Goal: Information Seeking & Learning: Find specific fact

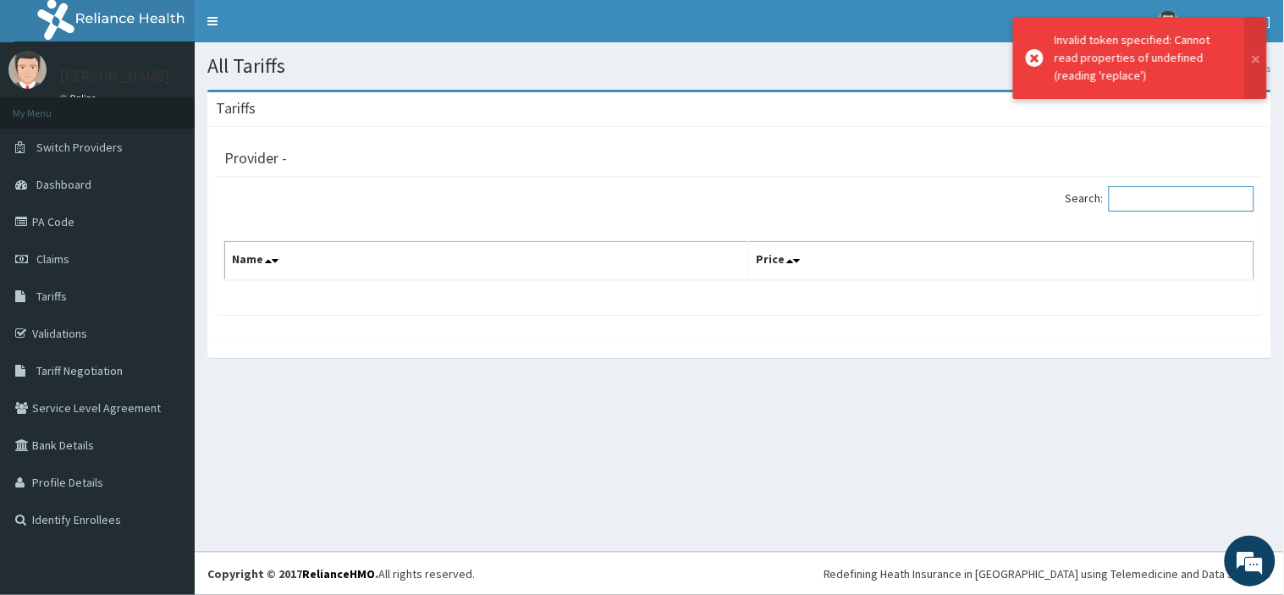
click at [1170, 204] on input "Search:" at bounding box center [1182, 198] width 146 height 25
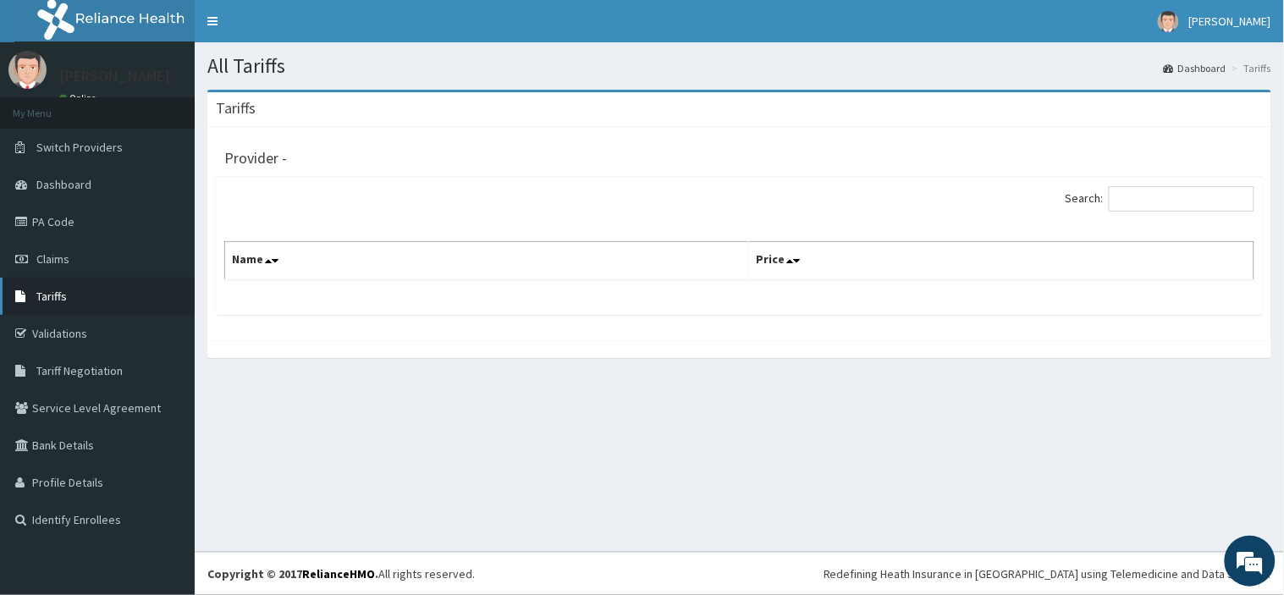
click at [82, 294] on link "Tariffs" at bounding box center [97, 296] width 195 height 37
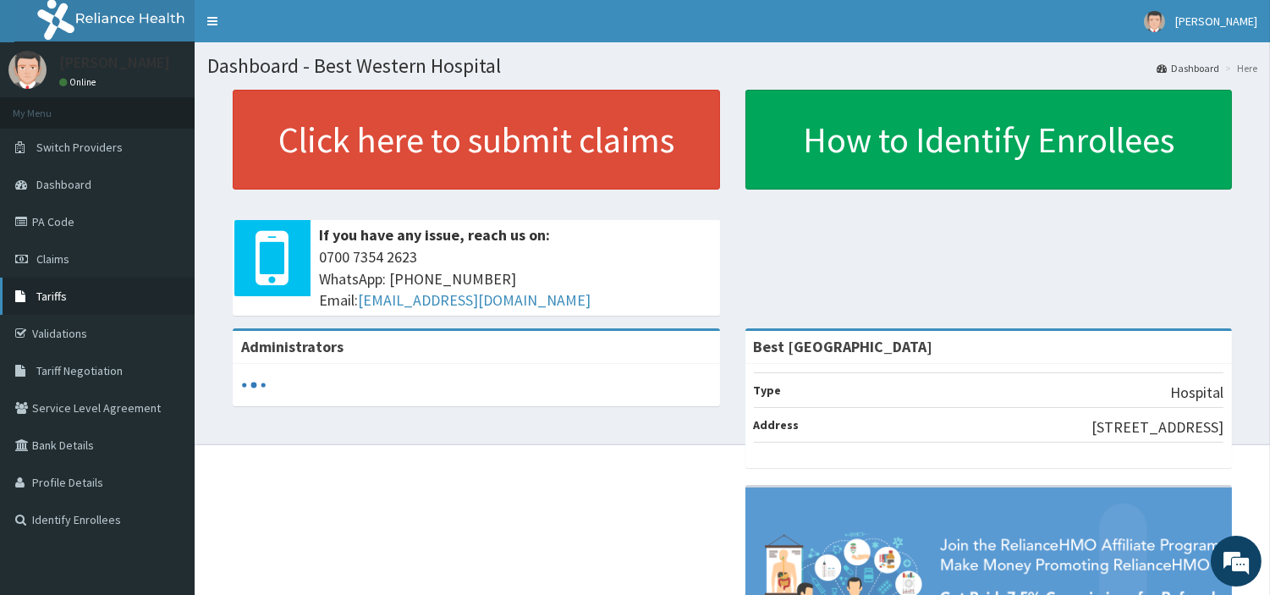
click at [86, 303] on link "Tariffs" at bounding box center [97, 296] width 195 height 37
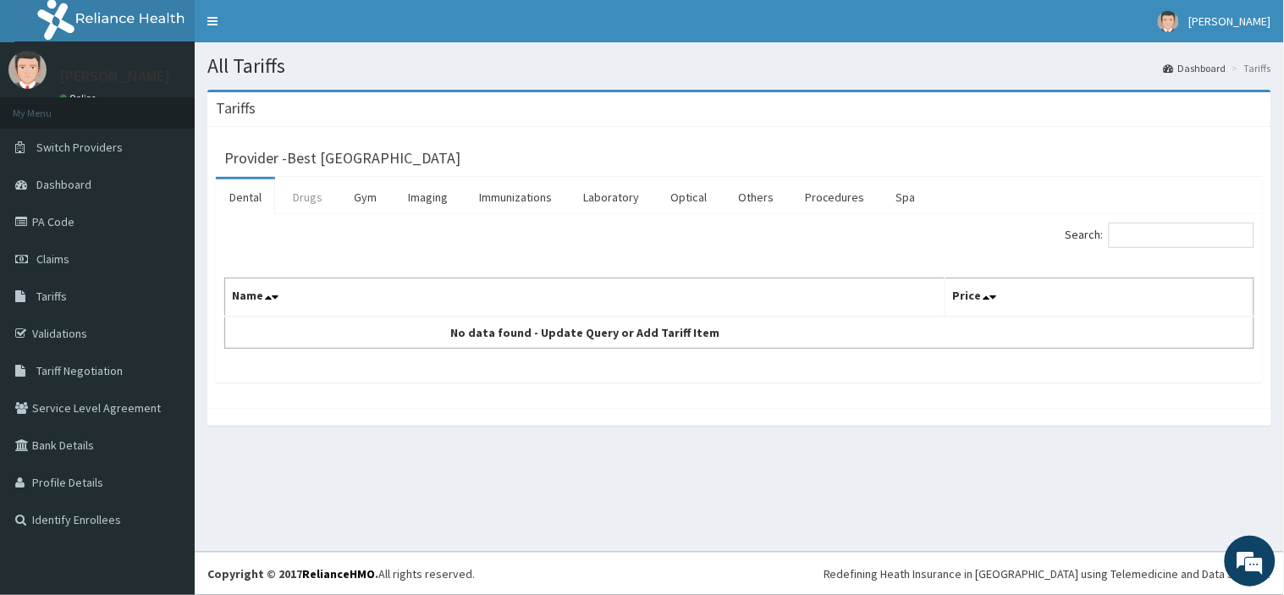
click at [308, 200] on link "Drugs" at bounding box center [307, 197] width 57 height 36
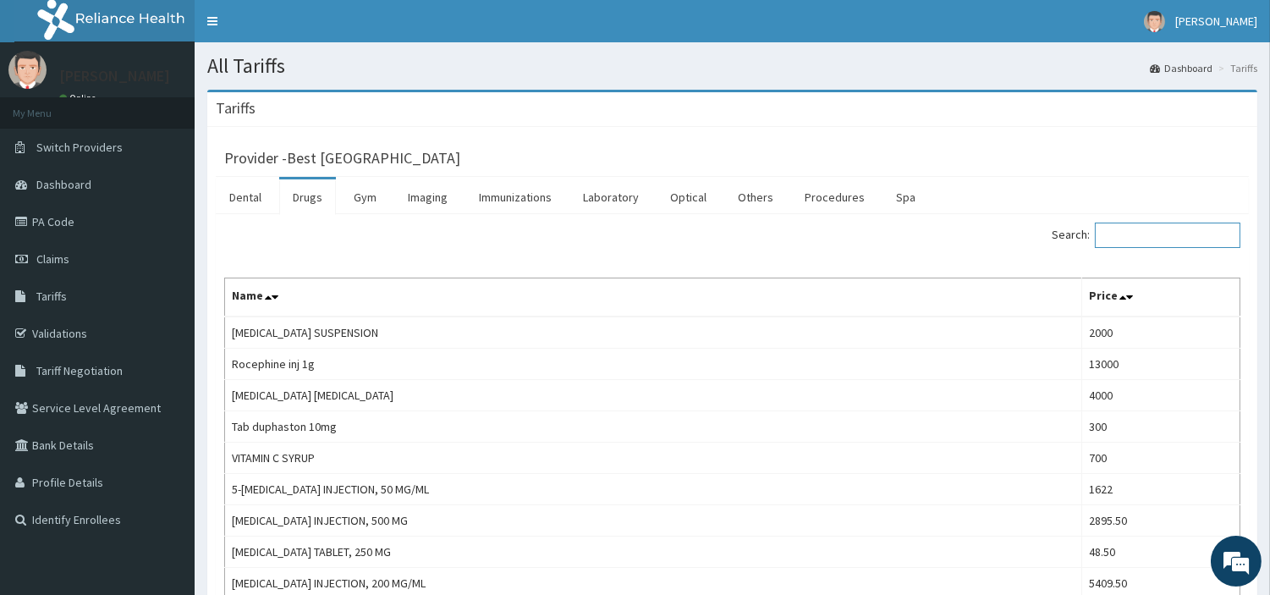
click at [1143, 238] on input "Search:" at bounding box center [1168, 235] width 146 height 25
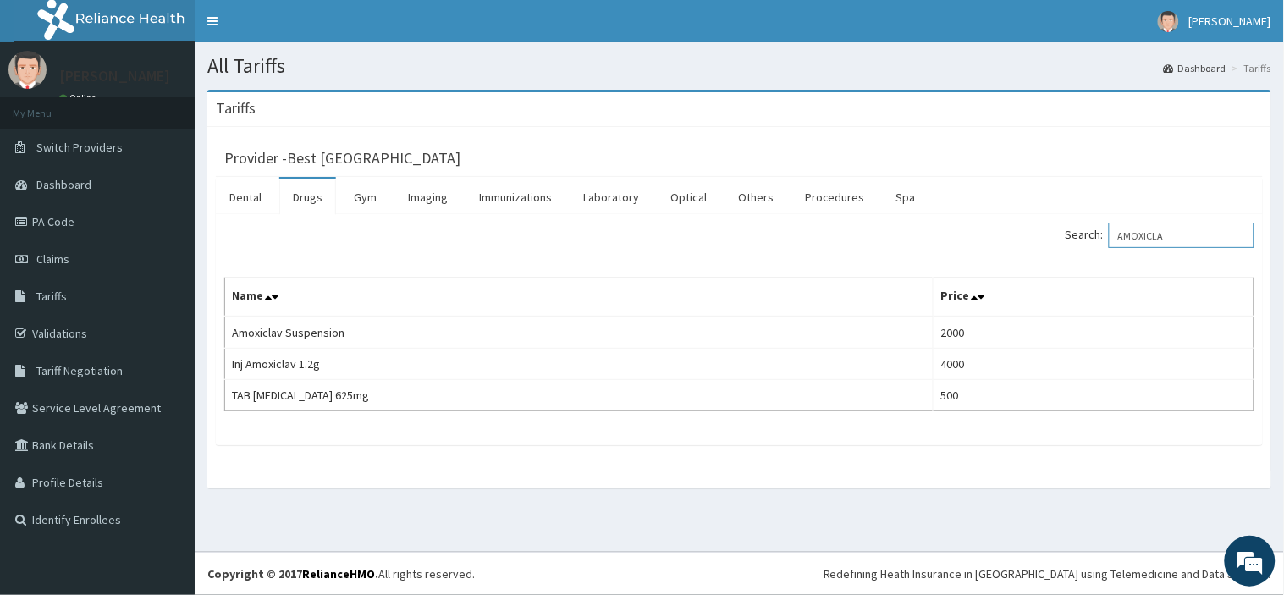
type input "AMOXICLA"
click at [317, 196] on link "Drugs" at bounding box center [307, 197] width 57 height 36
click at [77, 335] on link "Validations" at bounding box center [97, 333] width 195 height 37
